Goal: Find specific page/section: Find specific page/section

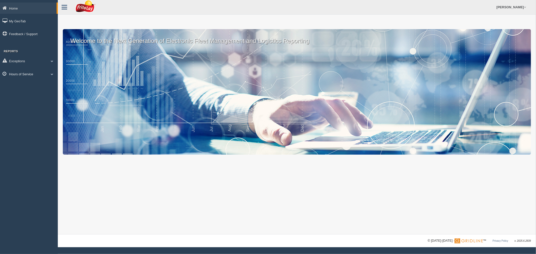
click at [32, 72] on link "Hours of Service" at bounding box center [29, 73] width 58 height 11
click at [30, 84] on link "HOS Explanation Reports" at bounding box center [32, 85] width 47 height 9
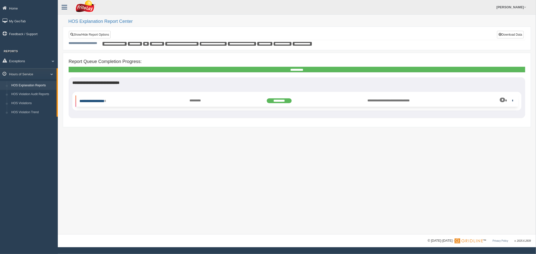
click at [95, 101] on link "**********" at bounding box center [92, 101] width 26 height 4
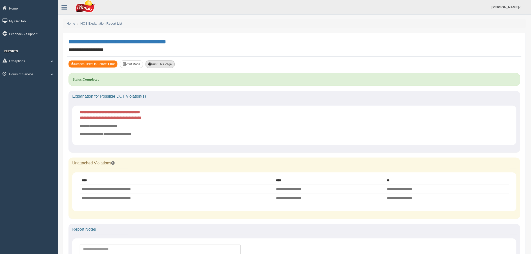
click at [170, 64] on button "Print This Page" at bounding box center [160, 65] width 29 height 8
click at [170, 65] on button "Print This Page" at bounding box center [160, 65] width 29 height 8
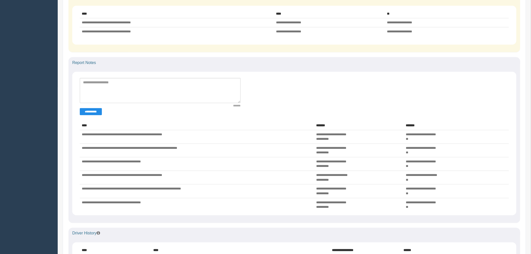
scroll to position [139, 0]
